Goal: Book appointment/travel/reservation

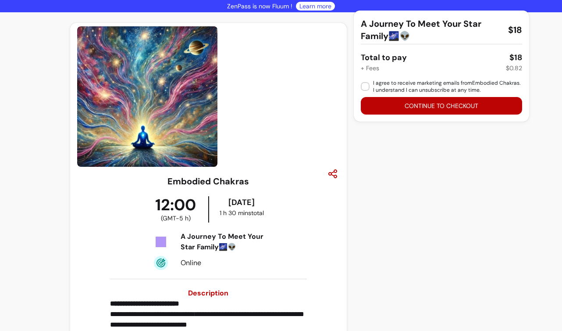
scroll to position [23, 0]
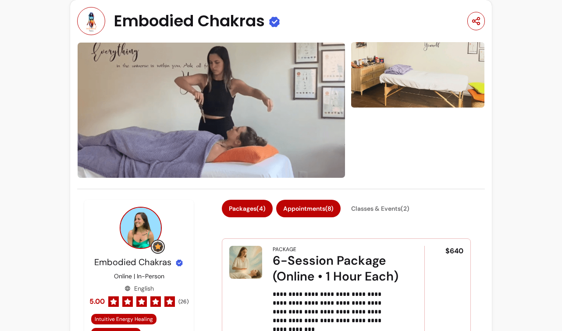
click at [318, 207] on button "Appointments ( 8 )" at bounding box center [308, 209] width 64 height 18
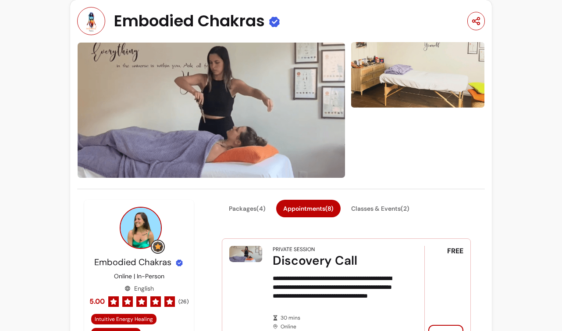
scroll to position [189, 0]
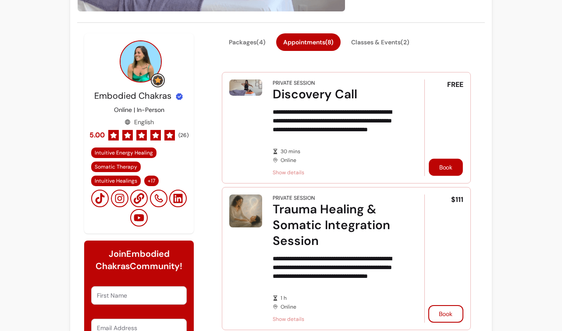
click at [440, 166] on button "Book" at bounding box center [446, 166] width 34 height 17
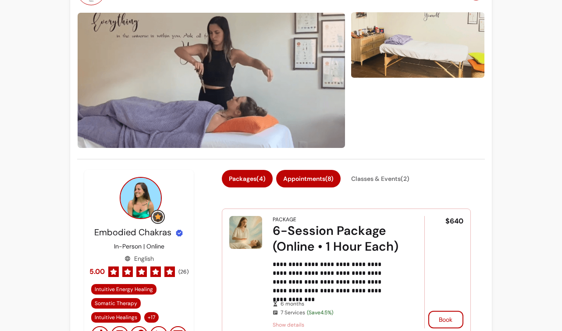
scroll to position [75, 0]
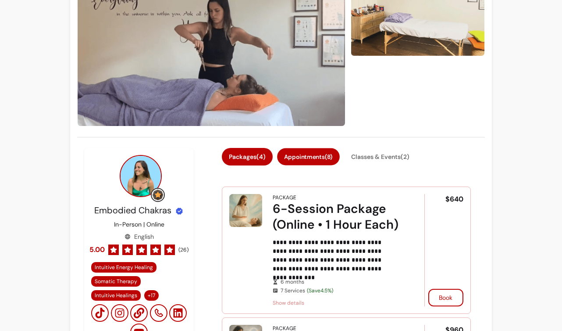
click at [314, 152] on button "Appointments ( 8 )" at bounding box center [308, 156] width 63 height 17
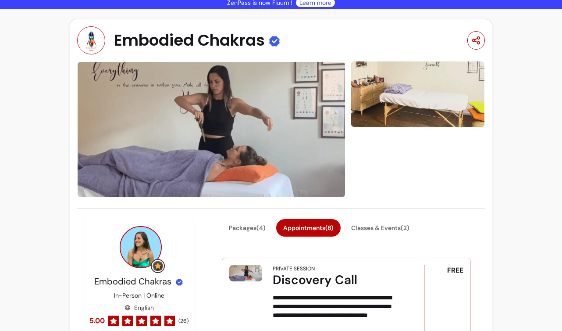
scroll to position [0, 0]
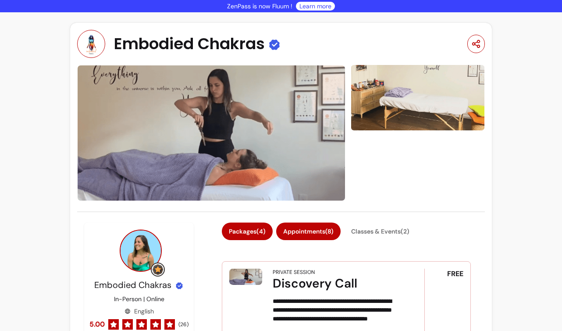
click at [232, 223] on button "Packages ( 4 )" at bounding box center [247, 231] width 51 height 18
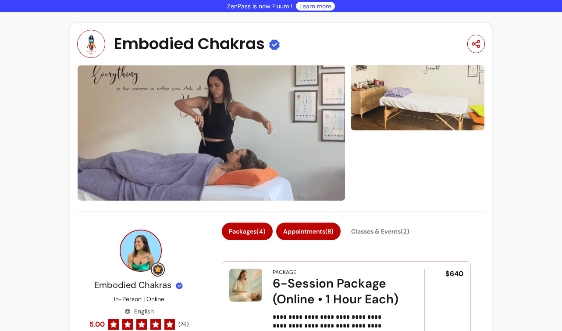
click at [296, 229] on button "Appointments ( 8 )" at bounding box center [308, 231] width 64 height 18
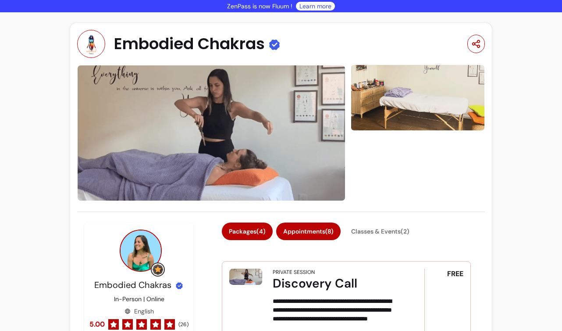
click at [264, 234] on button "Packages ( 4 )" at bounding box center [247, 231] width 51 height 18
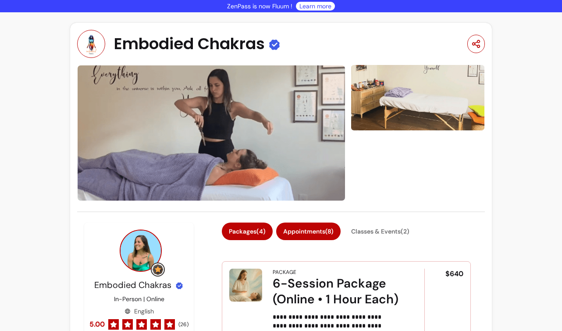
click at [308, 234] on button "Appointments ( 8 )" at bounding box center [308, 231] width 64 height 18
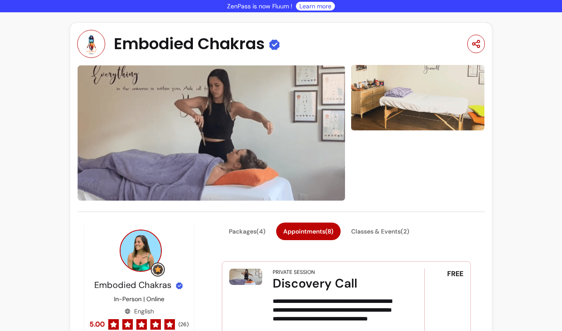
scroll to position [73, 0]
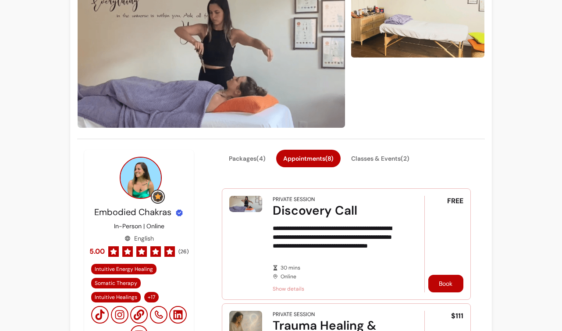
click at [436, 281] on button "Book" at bounding box center [445, 283] width 35 height 18
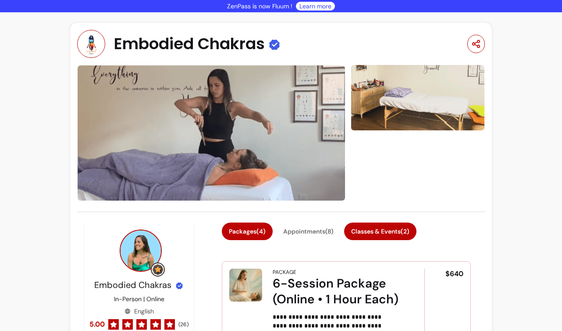
click at [382, 233] on button "Classes & Events ( 2 )" at bounding box center [380, 231] width 72 height 18
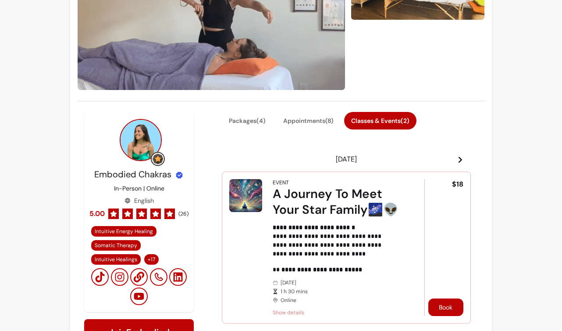
scroll to position [147, 0]
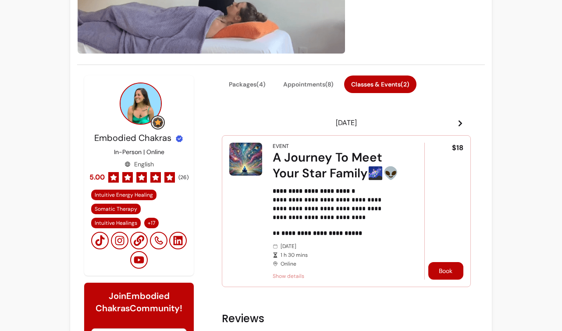
click at [447, 272] on button "Book" at bounding box center [445, 271] width 35 height 18
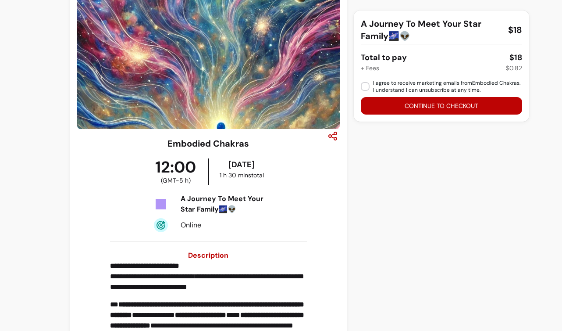
scroll to position [23, 0]
